Goal: Navigation & Orientation: Understand site structure

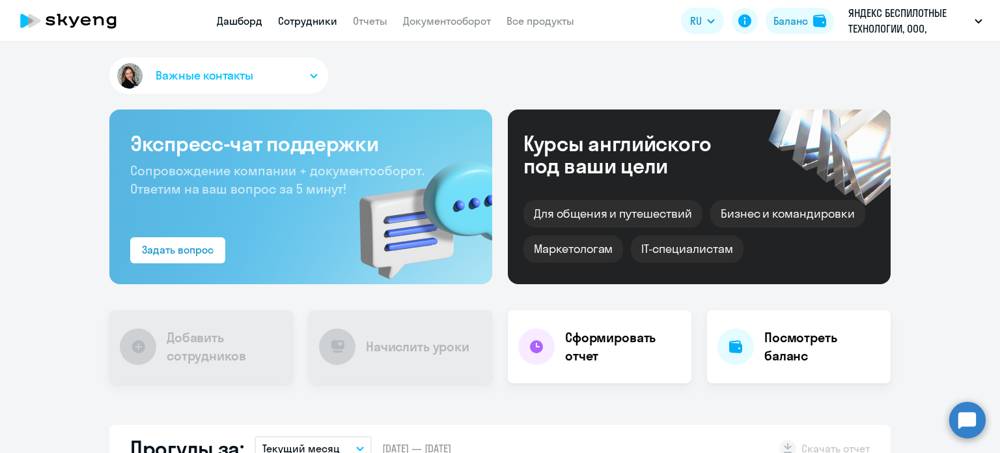
click at [310, 25] on link "Сотрудники" at bounding box center [307, 20] width 59 height 13
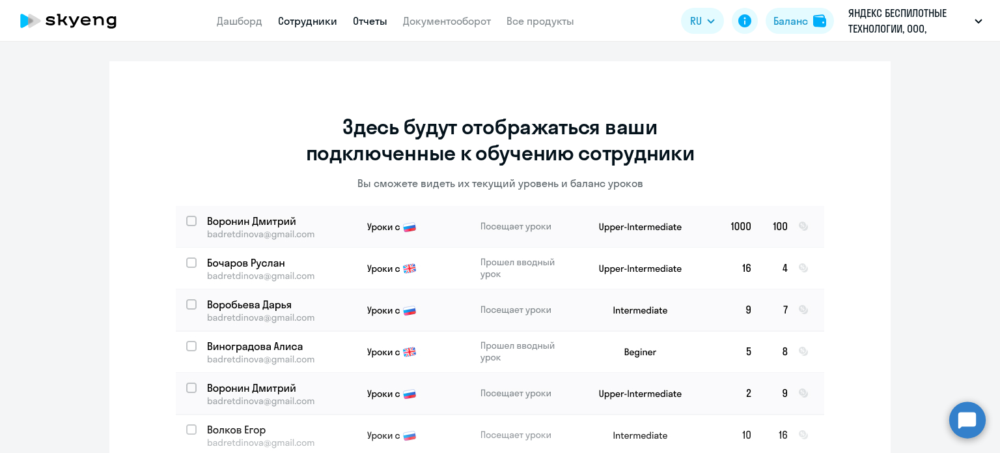
click at [365, 23] on link "Отчеты" at bounding box center [370, 20] width 35 height 13
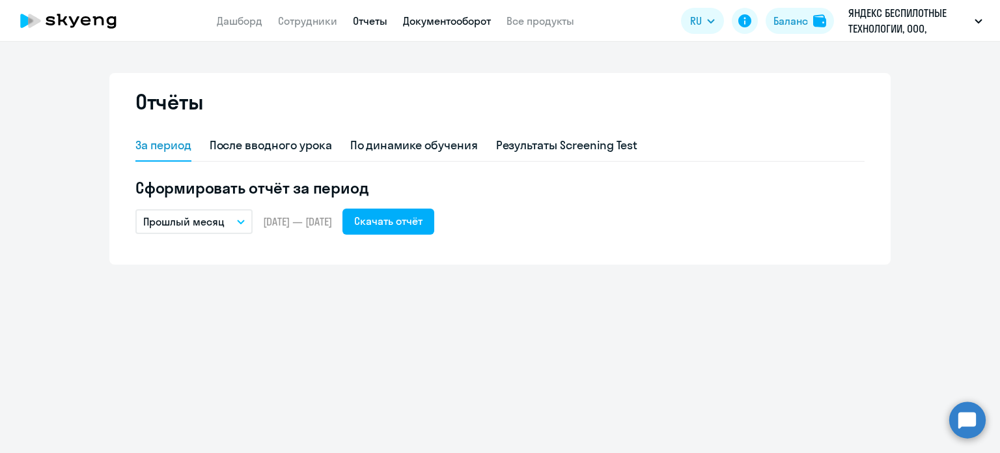
click at [434, 25] on link "Документооборот" at bounding box center [447, 20] width 88 height 13
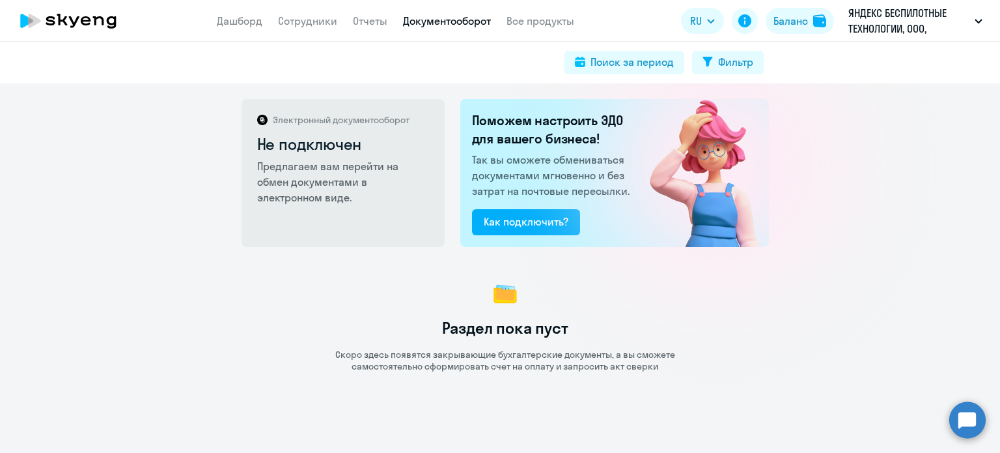
click at [236, 28] on app-menu-item-link "Дашборд" at bounding box center [240, 21] width 46 height 16
click at [240, 23] on link "Дашборд" at bounding box center [240, 20] width 46 height 13
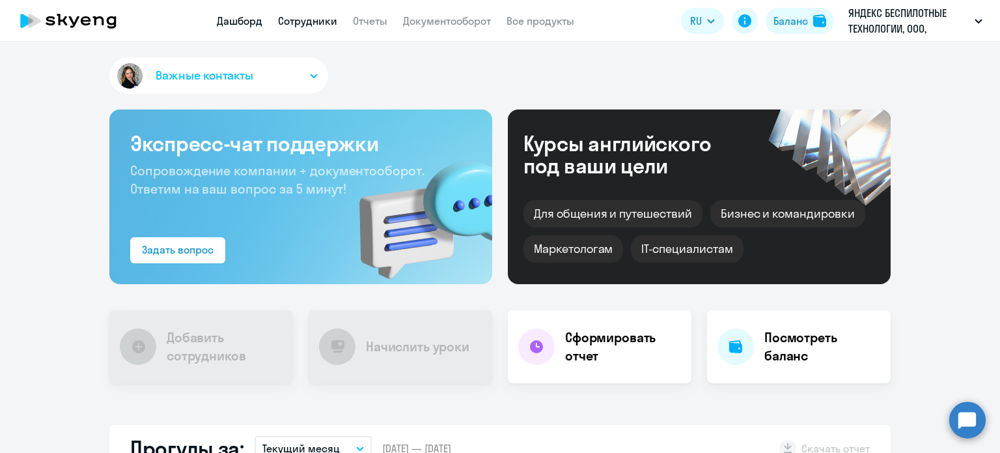
click at [311, 21] on link "Сотрудники" at bounding box center [307, 20] width 59 height 13
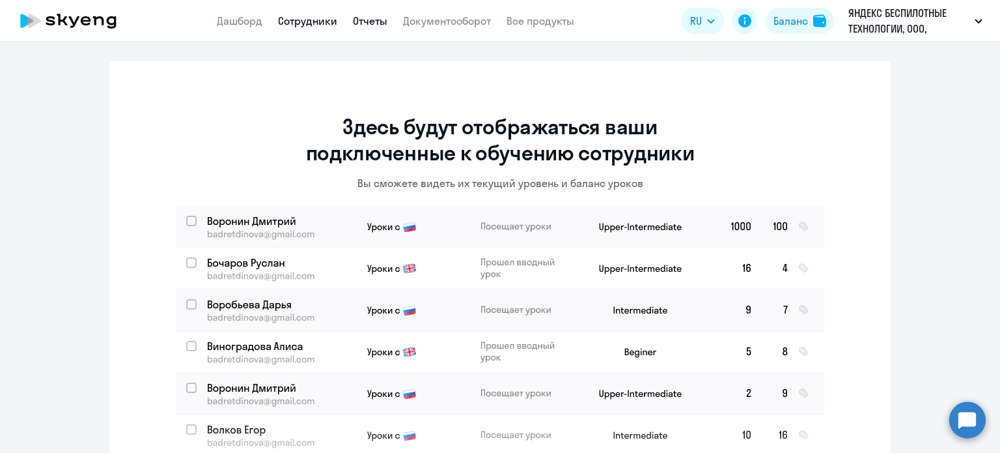
click at [367, 20] on link "Отчеты" at bounding box center [370, 20] width 35 height 13
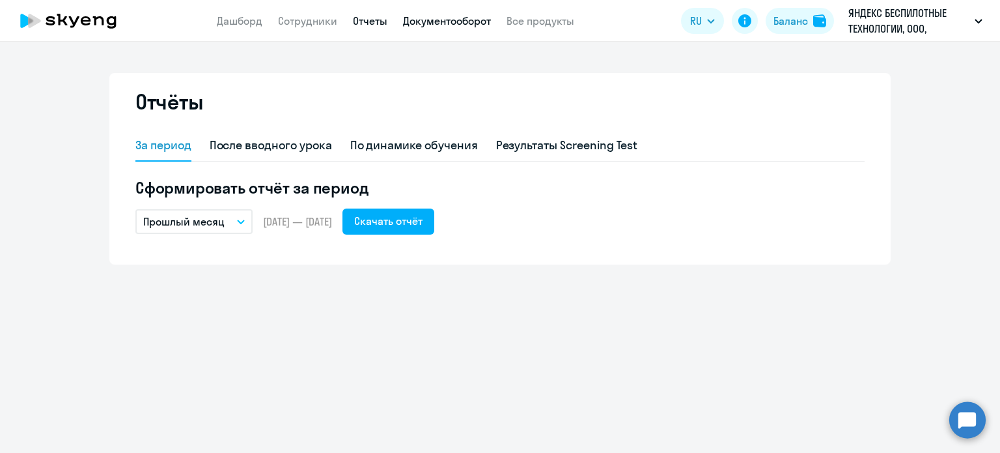
click at [435, 25] on link "Документооборот" at bounding box center [447, 20] width 88 height 13
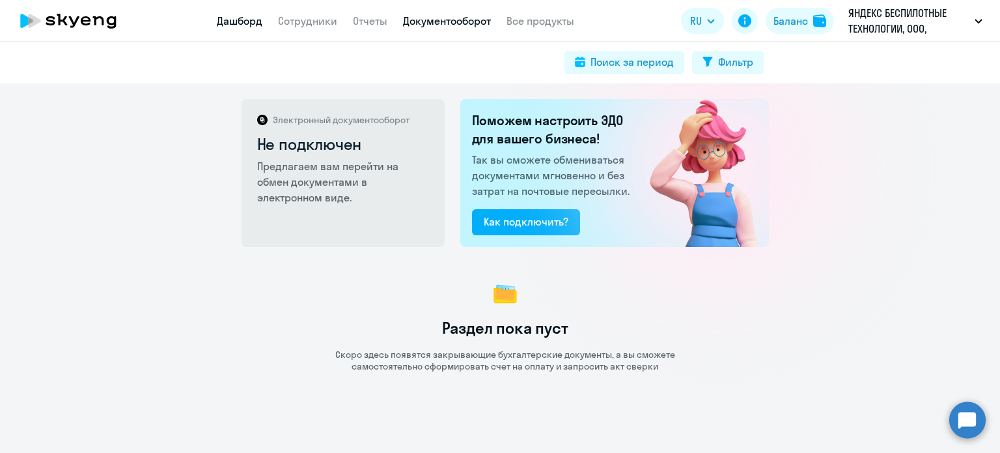
click at [247, 23] on link "Дашборд" at bounding box center [240, 20] width 46 height 13
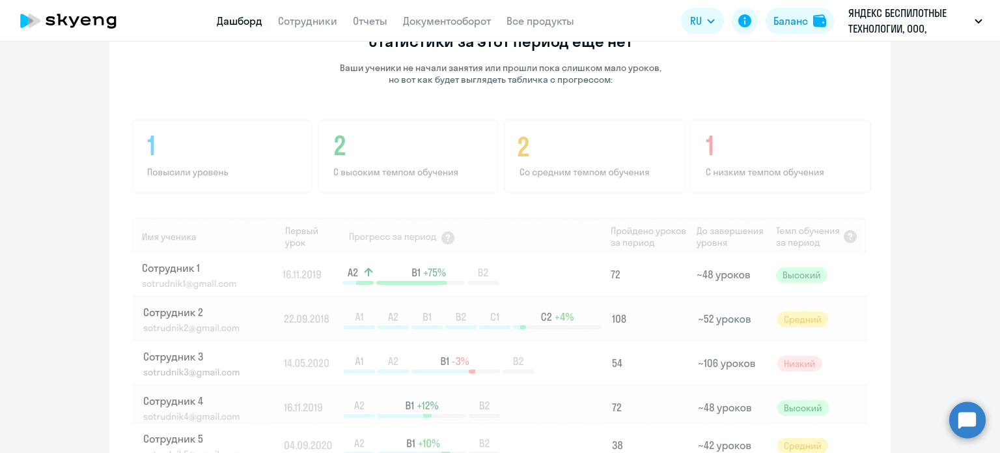
scroll to position [972, 0]
